Goal: Information Seeking & Learning: Learn about a topic

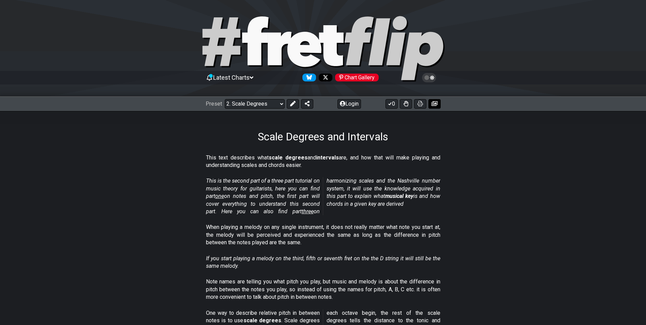
click at [437, 103] on icon at bounding box center [434, 103] width 6 height 5
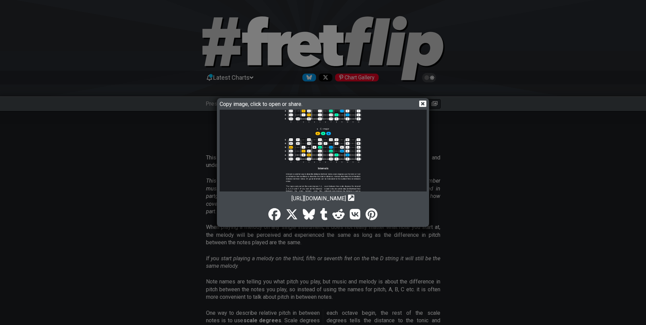
scroll to position [513, 0]
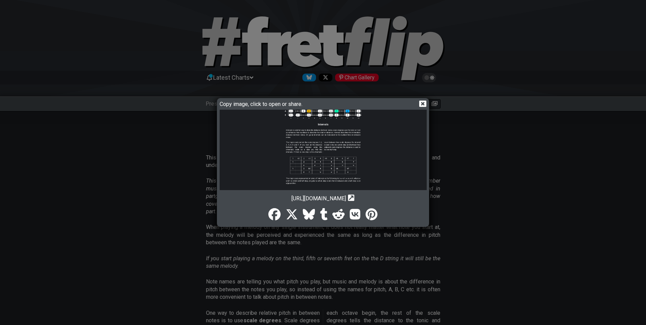
click at [424, 103] on icon at bounding box center [422, 103] width 7 height 6
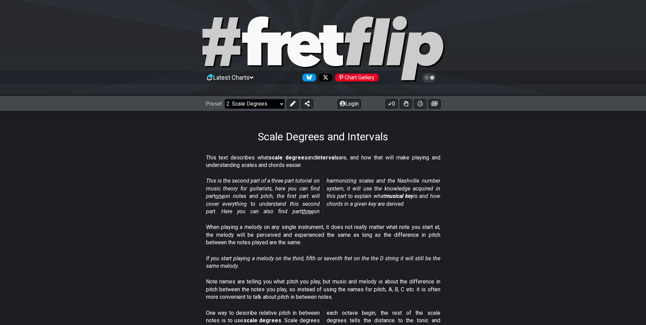
click at [281, 103] on select "Welcome to #fretflip! Initial Preset Custom Preset Minor Pentatonic Major Penta…" at bounding box center [255, 104] width 60 height 10
click at [225, 99] on select "Welcome to #fretflip! Initial Preset Custom Preset Minor Pentatonic Major Penta…" at bounding box center [255, 104] width 60 height 10
select select "/minor-pentatonic"
select select "C"
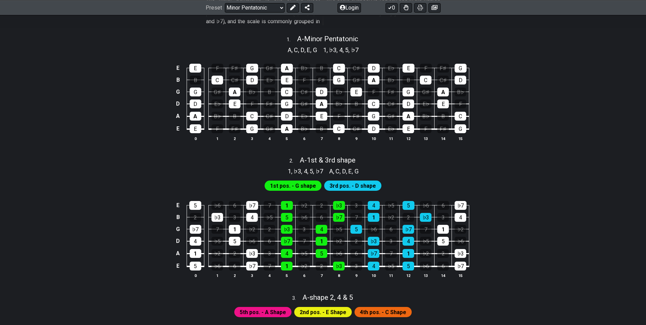
scroll to position [238, 0]
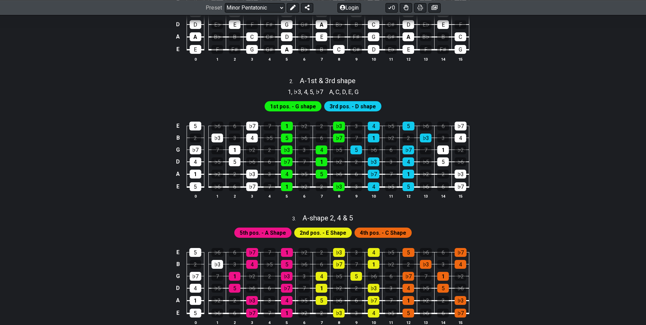
click at [291, 107] on span "1st pos. - G shape" at bounding box center [293, 106] width 46 height 10
click at [283, 148] on div "♭3" at bounding box center [287, 149] width 12 height 9
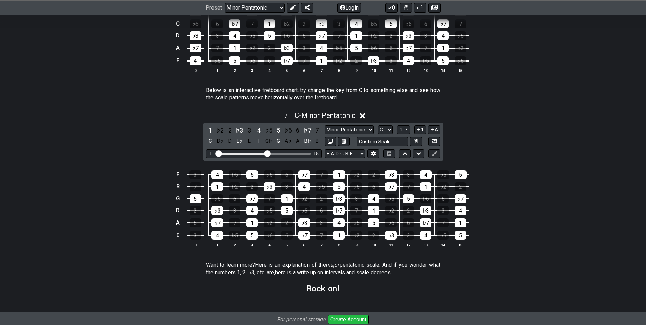
scroll to position [874, 0]
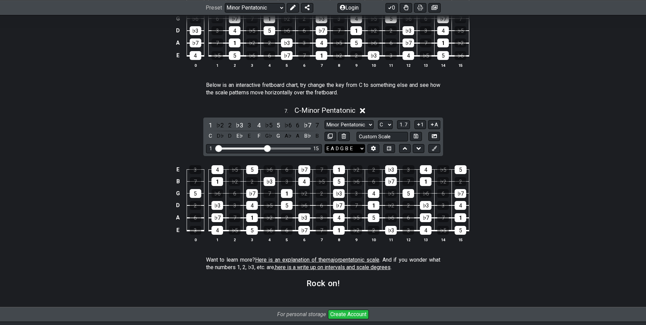
click at [343, 150] on select "E A D G B E E A D G B E E A D G B E B E A D F♯ B A D G C E A D A D G B E E♭ A♭ …" at bounding box center [344, 148] width 41 height 9
click at [276, 149] on div "1 15" at bounding box center [264, 148] width 116 height 9
click at [277, 148] on div "Visible fret range" at bounding box center [263, 148] width 94 height 2
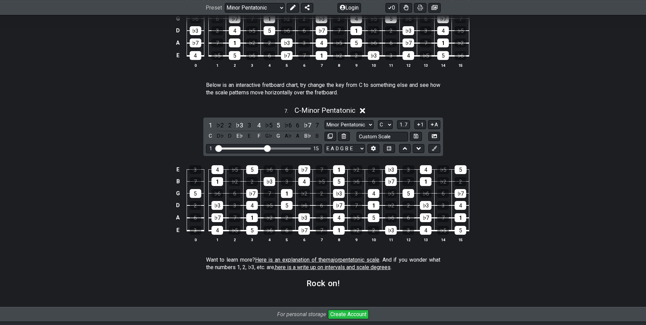
click at [214, 149] on div "1 15" at bounding box center [264, 148] width 116 height 9
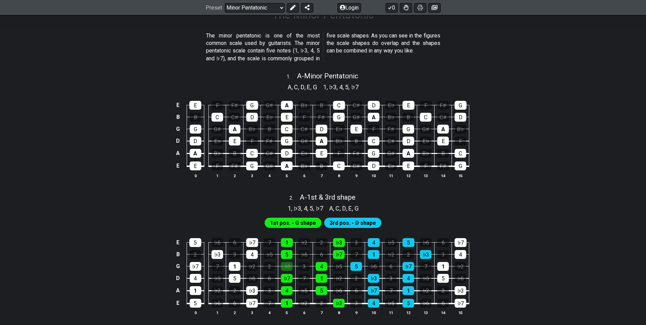
scroll to position [0, 0]
